Goal: Information Seeking & Learning: Learn about a topic

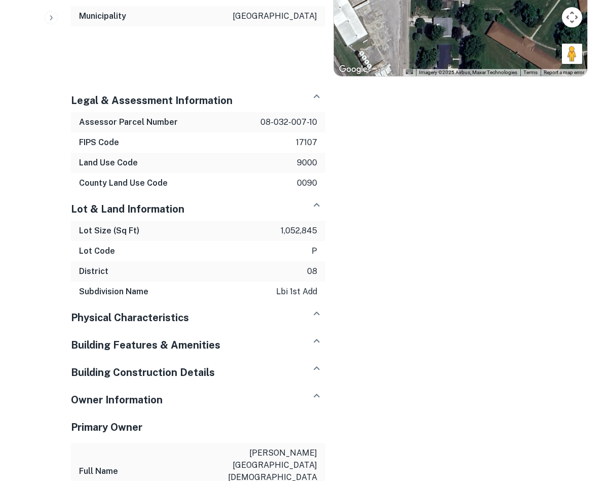
scroll to position [724, 0]
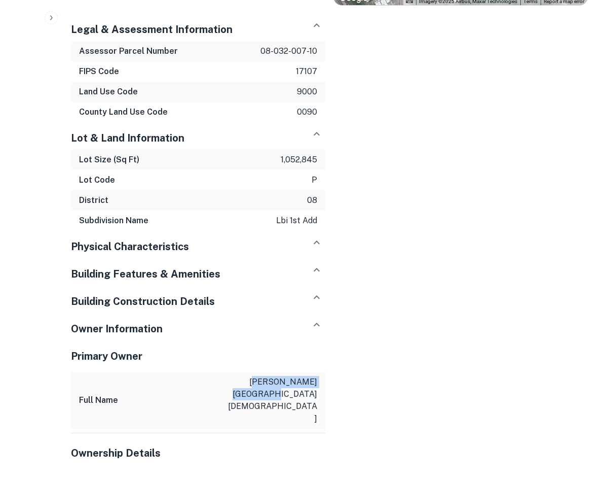
drag, startPoint x: 258, startPoint y: 373, endPoint x: 298, endPoint y: 388, distance: 42.2
click at [298, 388] on div "Full Name lincoln christian university" at bounding box center [198, 400] width 254 height 57
click at [276, 445] on h5 "Ownership Details" at bounding box center [198, 452] width 254 height 15
click at [124, 445] on h5 "Ownership Details" at bounding box center [198, 452] width 254 height 15
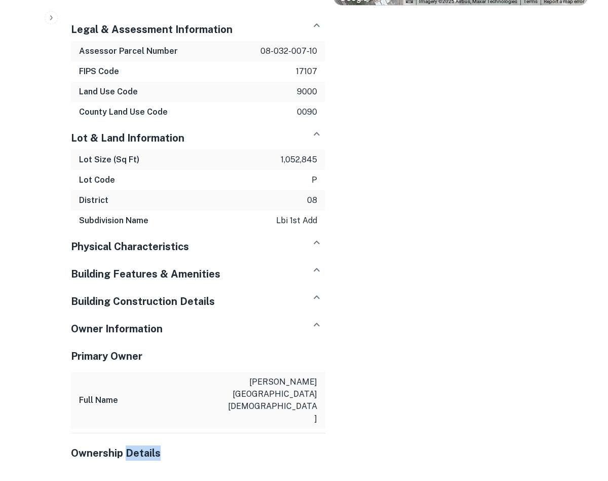
click at [124, 445] on h5 "Ownership Details" at bounding box center [198, 452] width 254 height 15
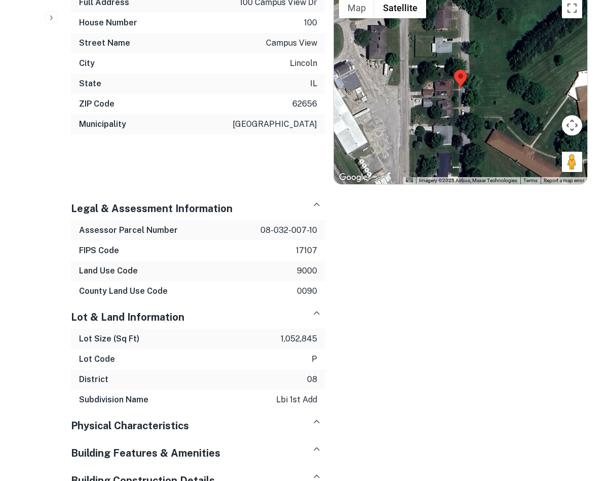
scroll to position [529, 0]
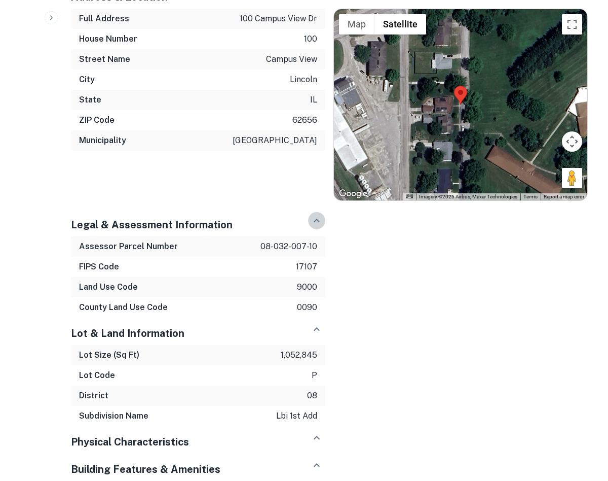
click at [321, 214] on icon "button" at bounding box center [317, 220] width 12 height 12
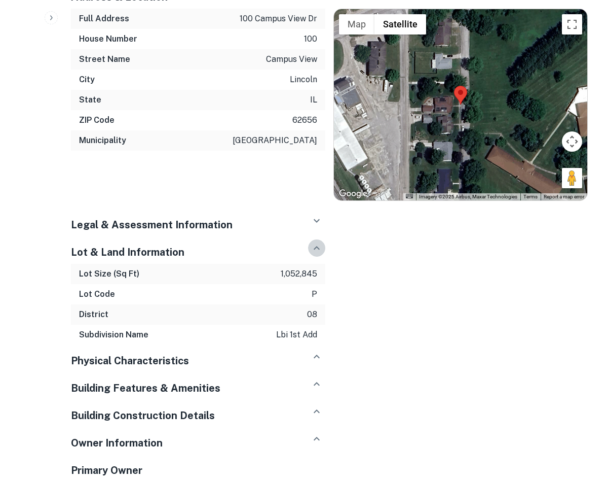
click at [317, 242] on icon "button" at bounding box center [317, 248] width 12 height 12
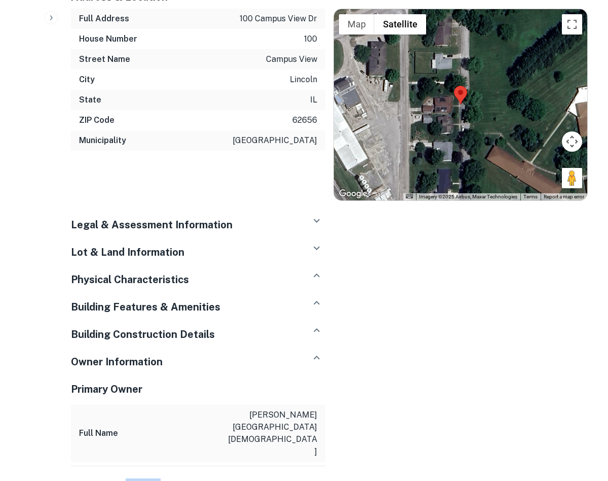
click at [313, 269] on icon "button" at bounding box center [317, 275] width 12 height 12
click at [315, 294] on button "button" at bounding box center [316, 302] width 17 height 17
click at [315, 324] on icon "button" at bounding box center [317, 330] width 12 height 12
click at [319, 351] on icon "button" at bounding box center [317, 357] width 12 height 12
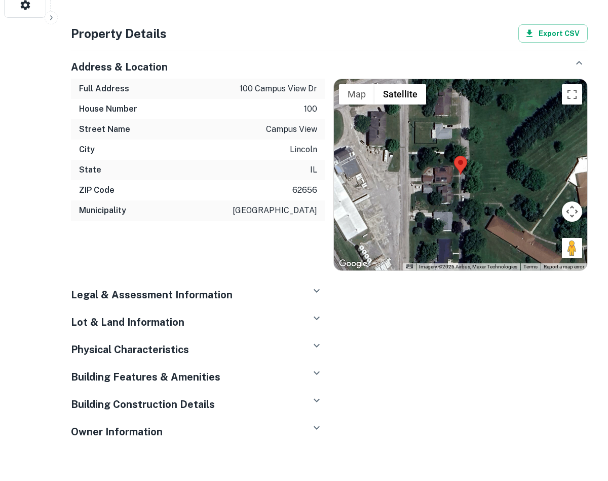
scroll to position [458, 0]
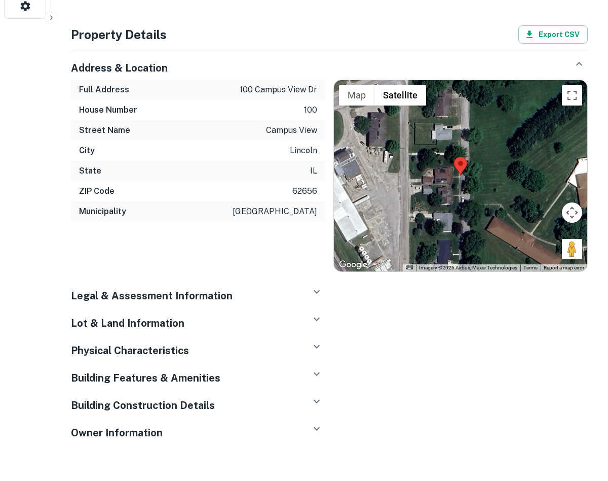
click at [314, 422] on icon "button" at bounding box center [317, 428] width 12 height 12
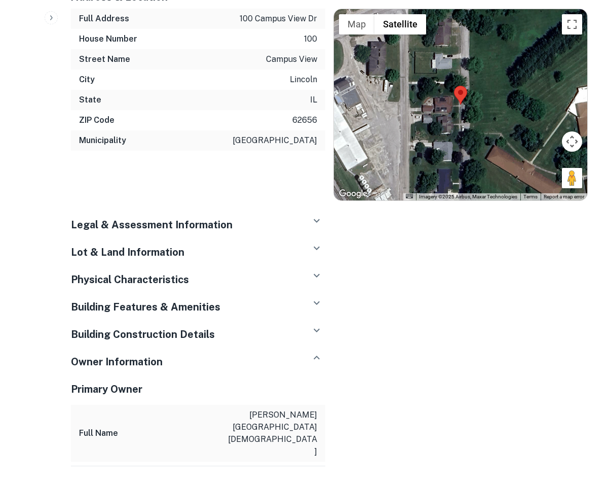
scroll to position [562, 0]
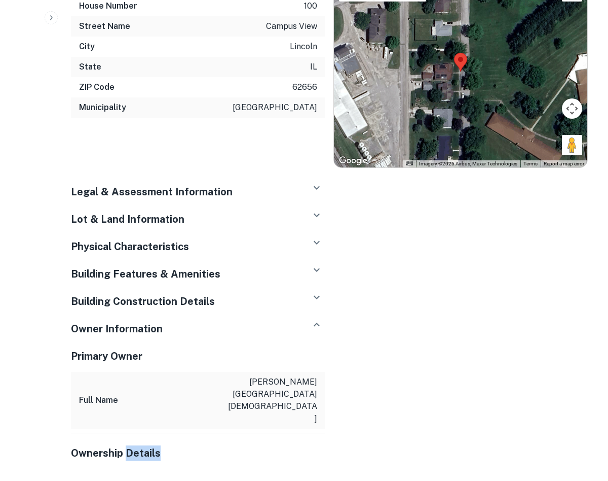
click at [311, 376] on p "[PERSON_NAME][GEOGRAPHIC_DATA][DEMOGRAPHIC_DATA]" at bounding box center [271, 400] width 91 height 49
click at [357, 365] on div "Address & Location Full Address 100 campus view dr House Number 100 Street Name…" at bounding box center [325, 204] width 525 height 528
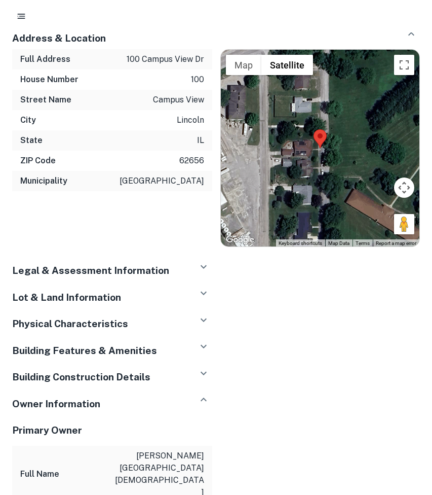
scroll to position [744, 0]
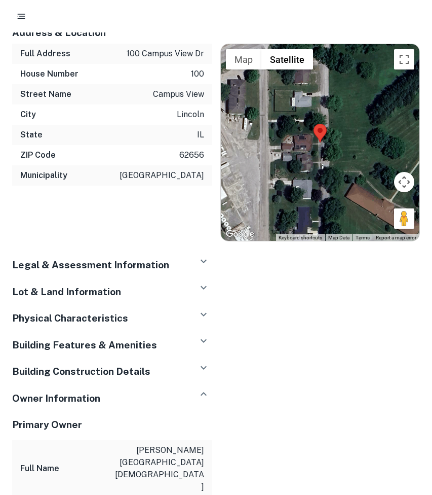
click at [200, 255] on icon "button" at bounding box center [204, 261] width 12 height 12
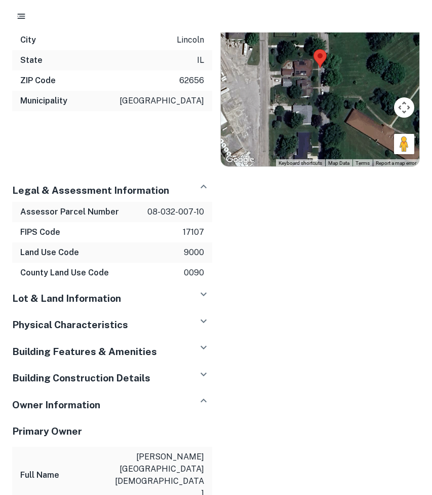
scroll to position [821, 0]
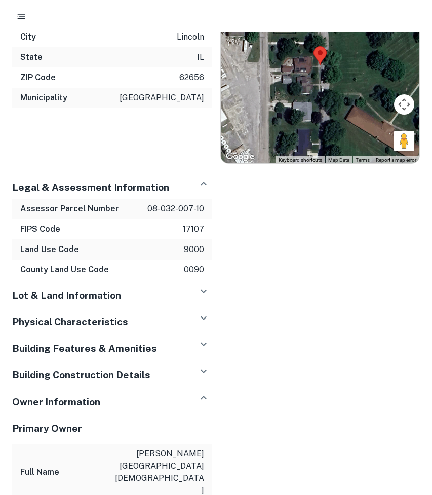
click at [47, 288] on h5 "Lot & Land Information" at bounding box center [66, 295] width 109 height 15
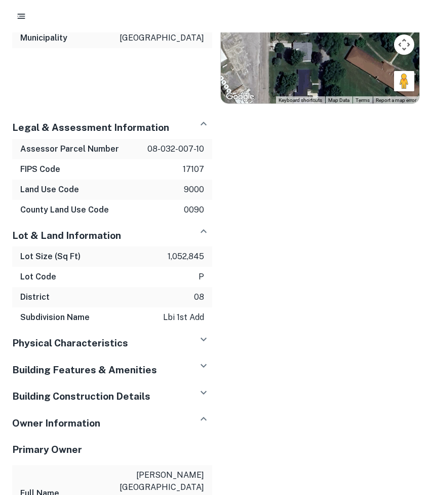
scroll to position [887, 0]
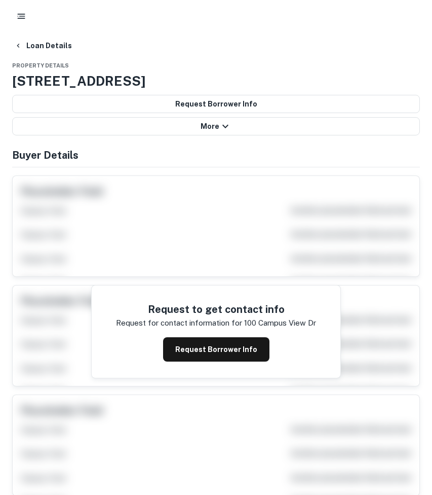
scroll to position [886, 0]
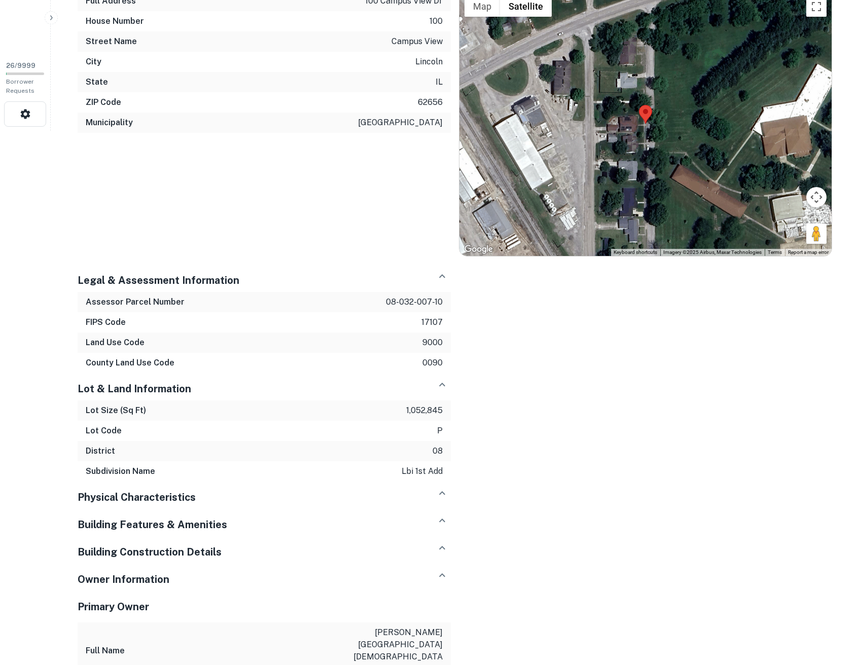
scroll to position [613, 0]
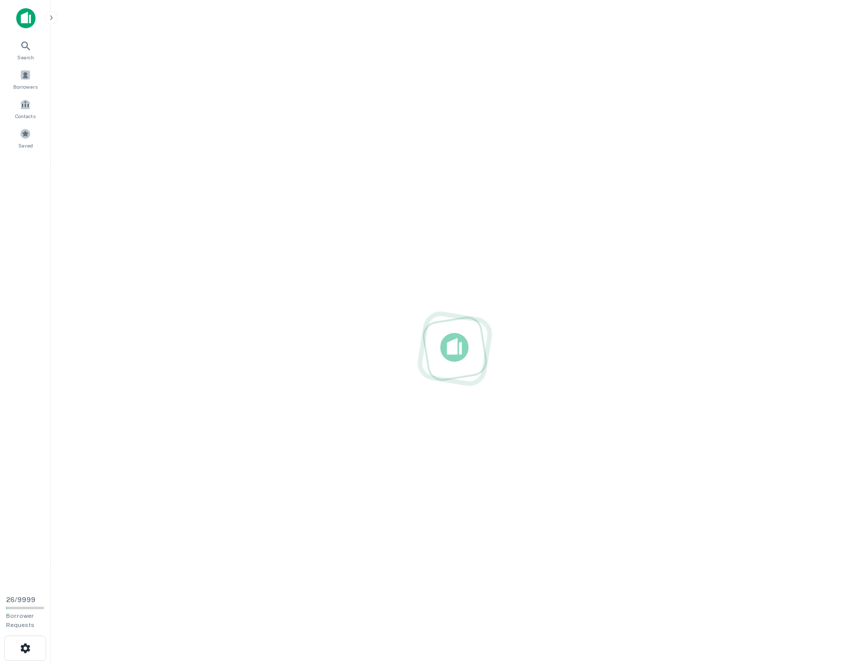
scroll to position [16, 0]
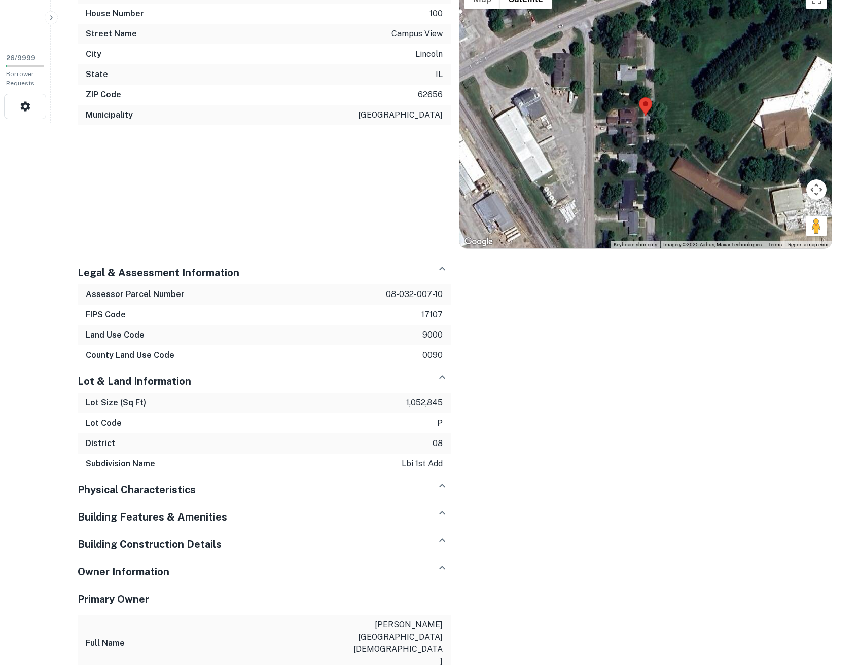
scroll to position [608, 0]
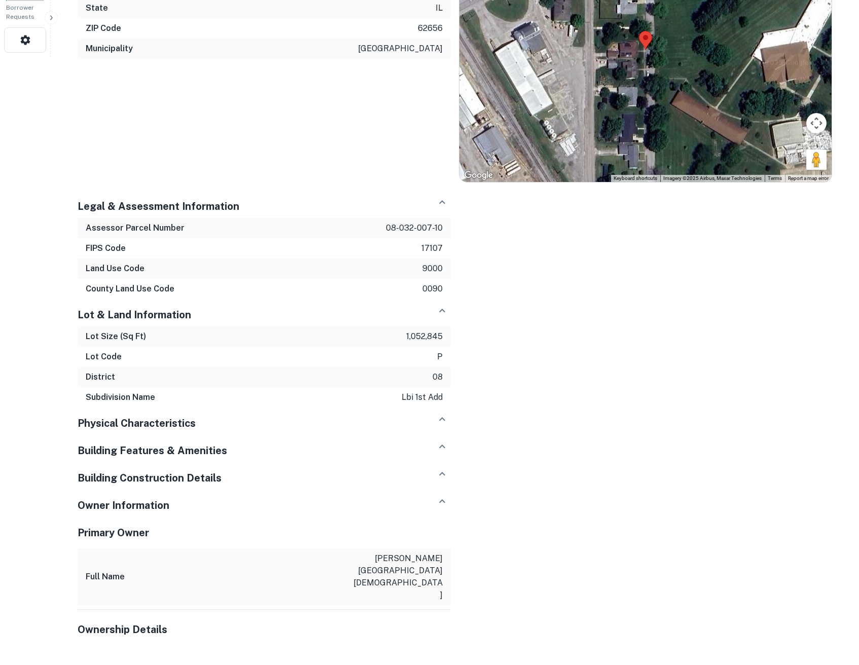
click at [447, 199] on icon "button" at bounding box center [442, 202] width 12 height 12
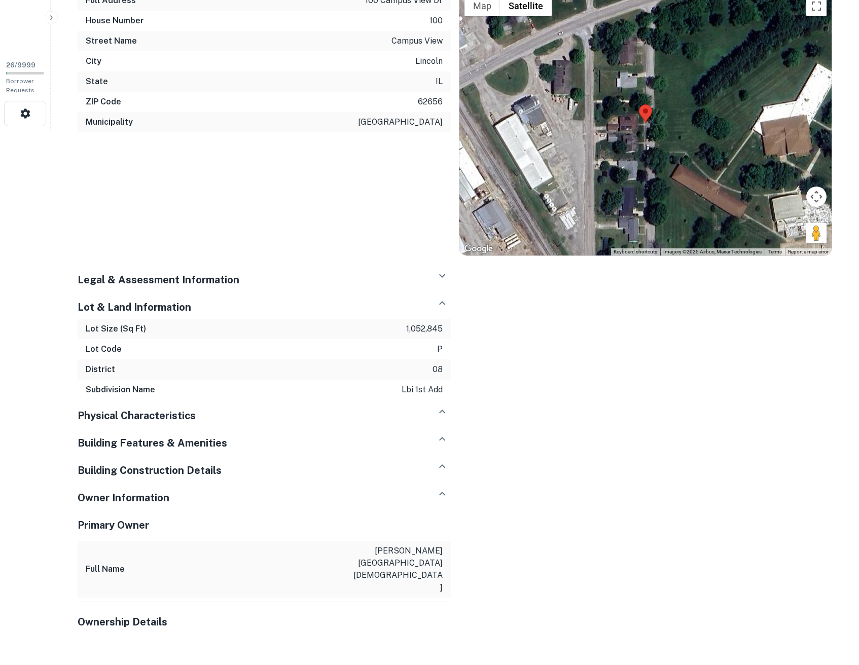
scroll to position [532, 0]
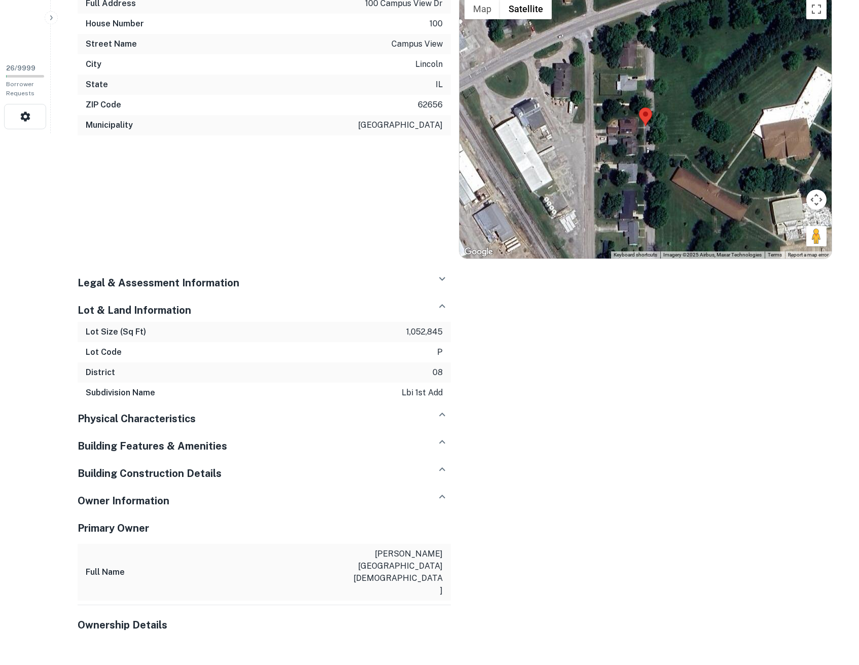
click at [437, 307] on icon "button" at bounding box center [442, 306] width 12 height 12
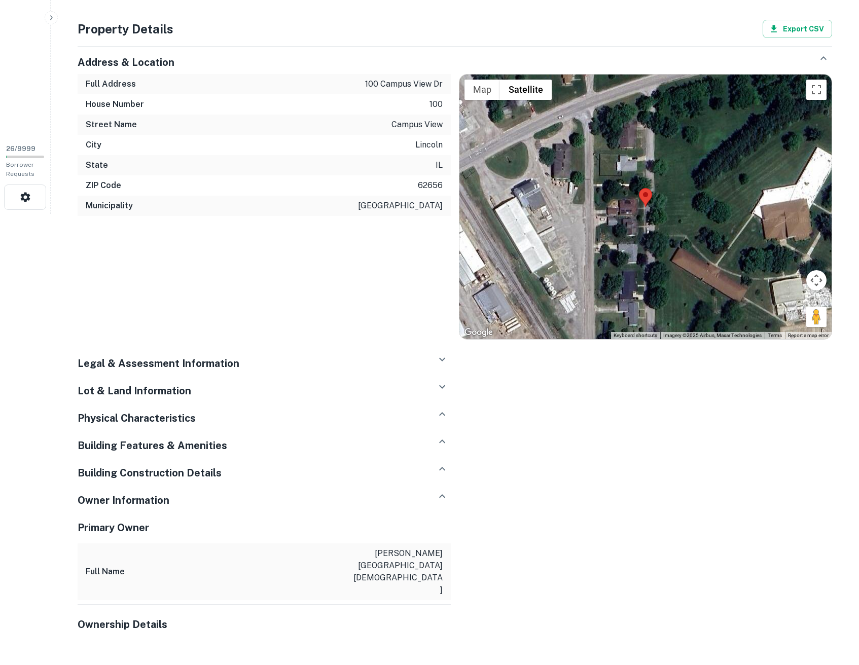
scroll to position [451, 0]
click at [445, 415] on icon "button" at bounding box center [442, 415] width 12 height 12
click at [439, 388] on icon "button" at bounding box center [442, 387] width 12 height 12
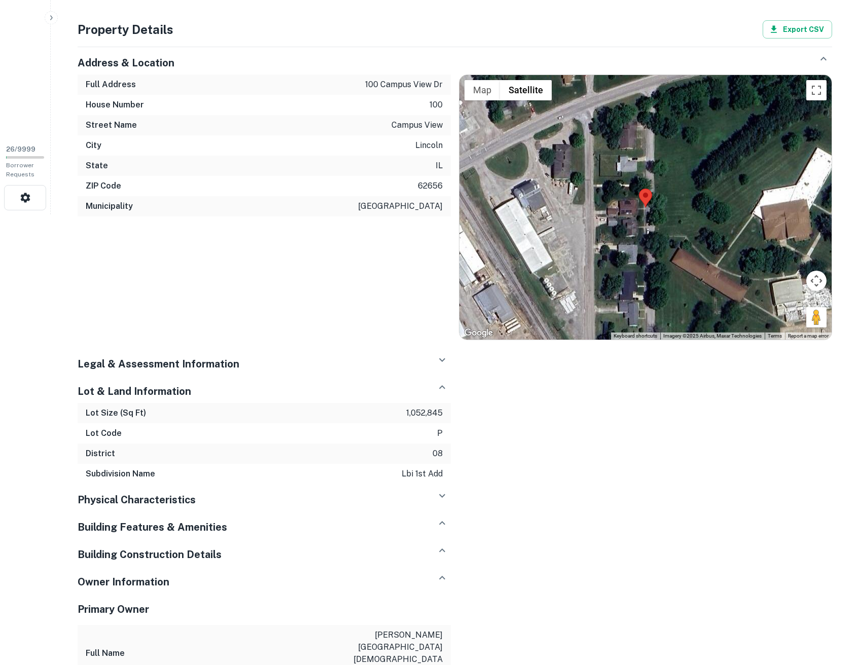
click at [441, 355] on icon "button" at bounding box center [442, 360] width 12 height 12
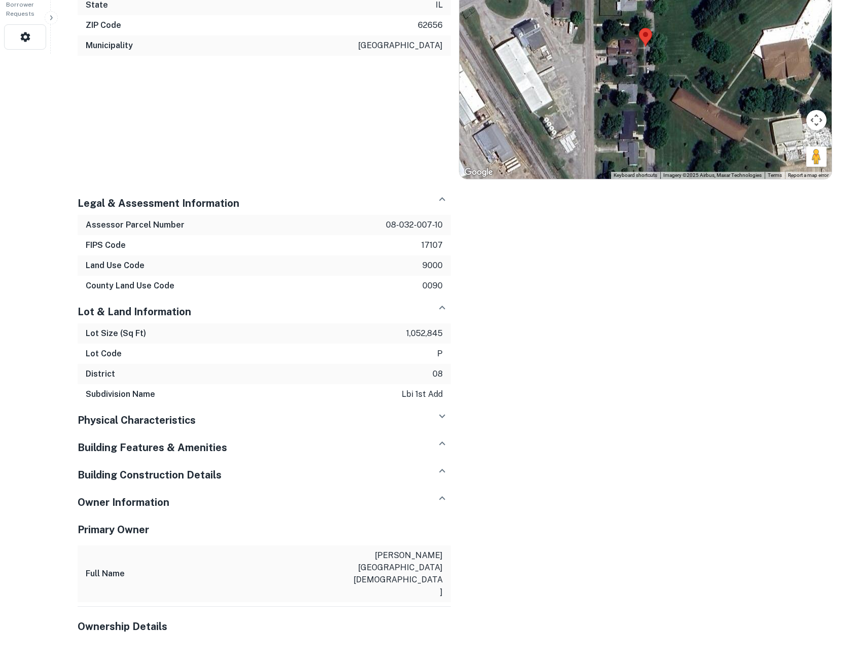
scroll to position [613, 0]
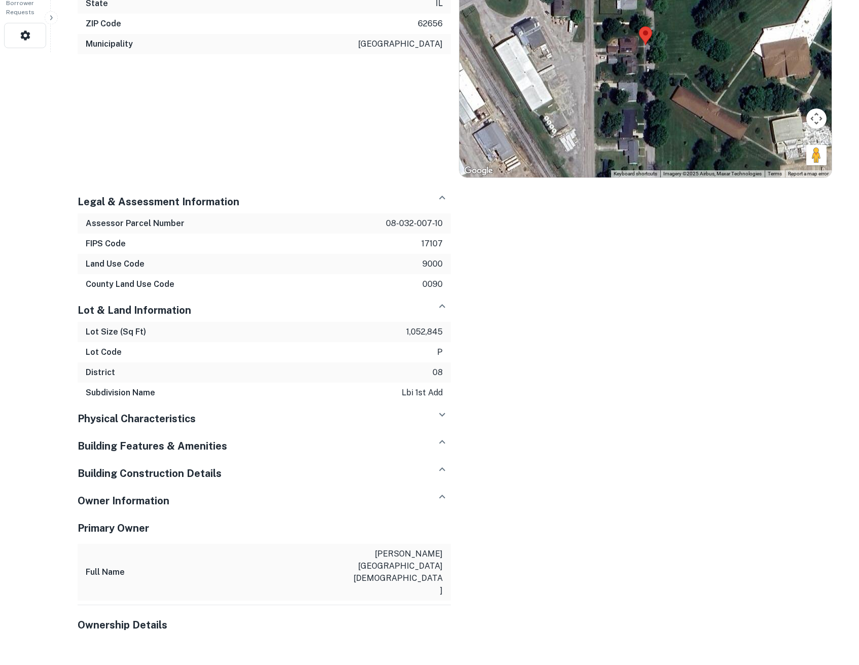
click at [442, 499] on icon "button" at bounding box center [442, 497] width 12 height 12
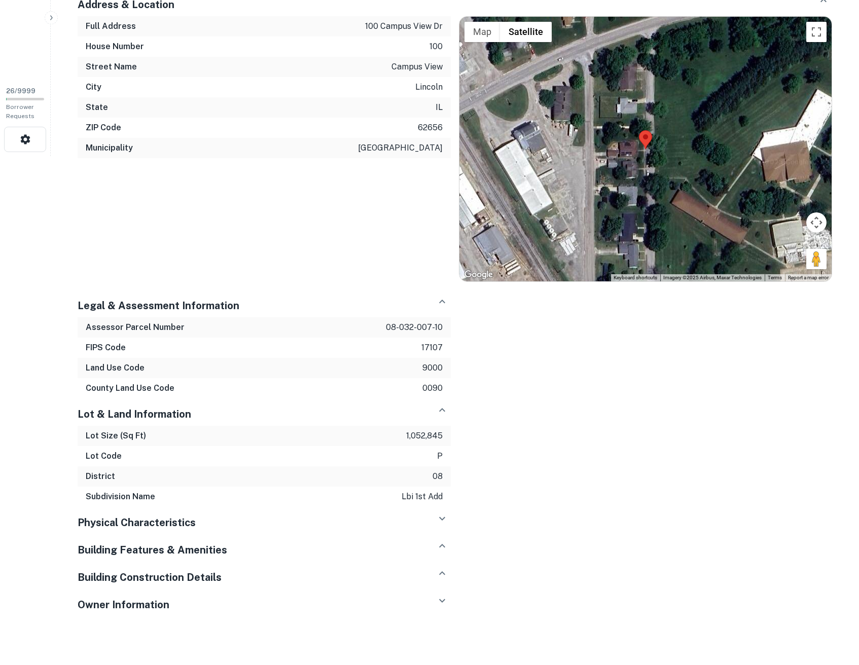
click at [441, 599] on icon "button" at bounding box center [442, 601] width 12 height 12
